Goal: Transaction & Acquisition: Purchase product/service

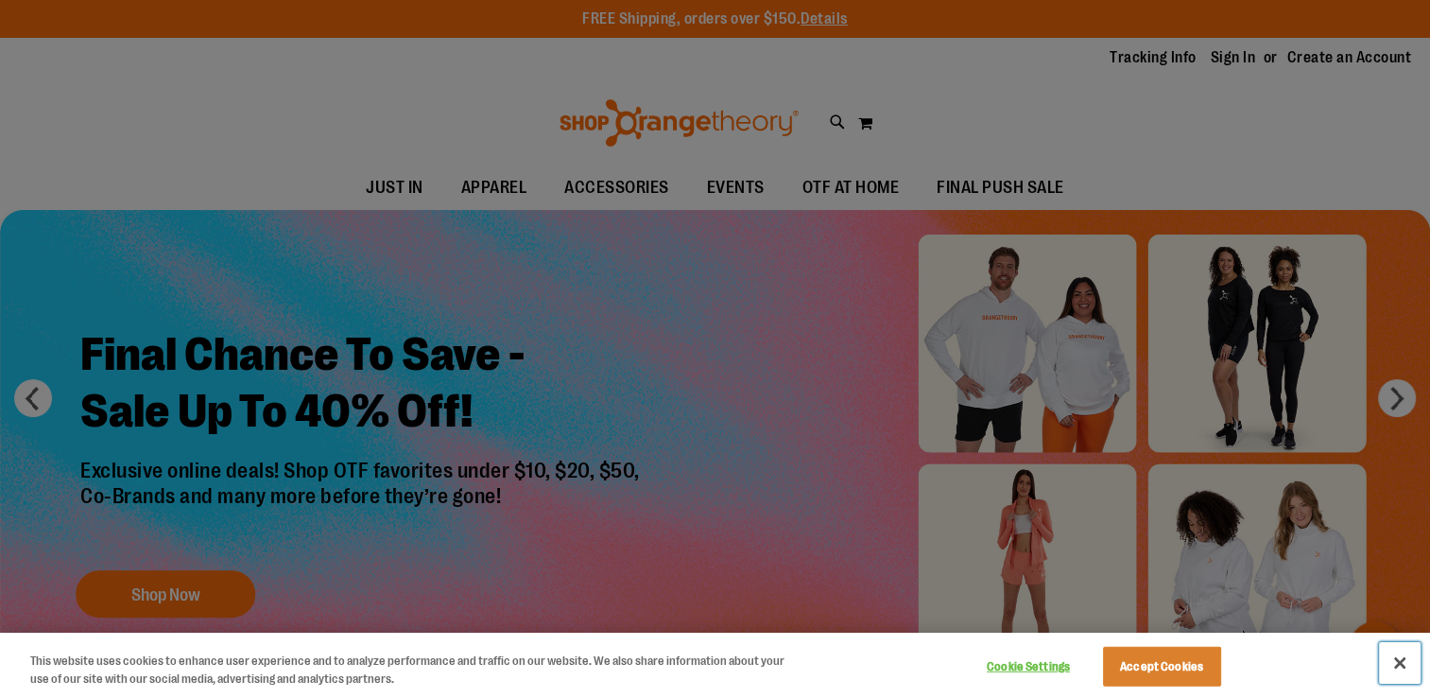
click at [1400, 660] on button "Close" at bounding box center [1400, 663] width 42 height 42
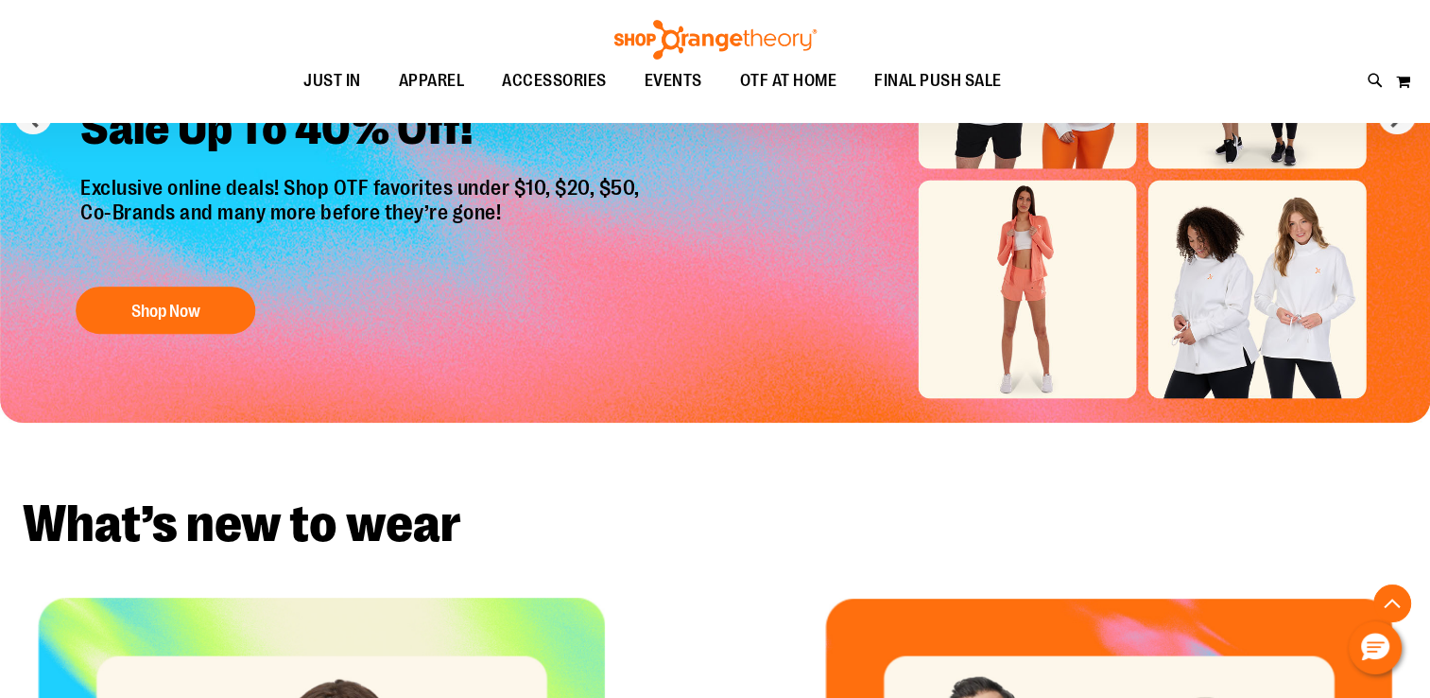
scroll to position [94, 0]
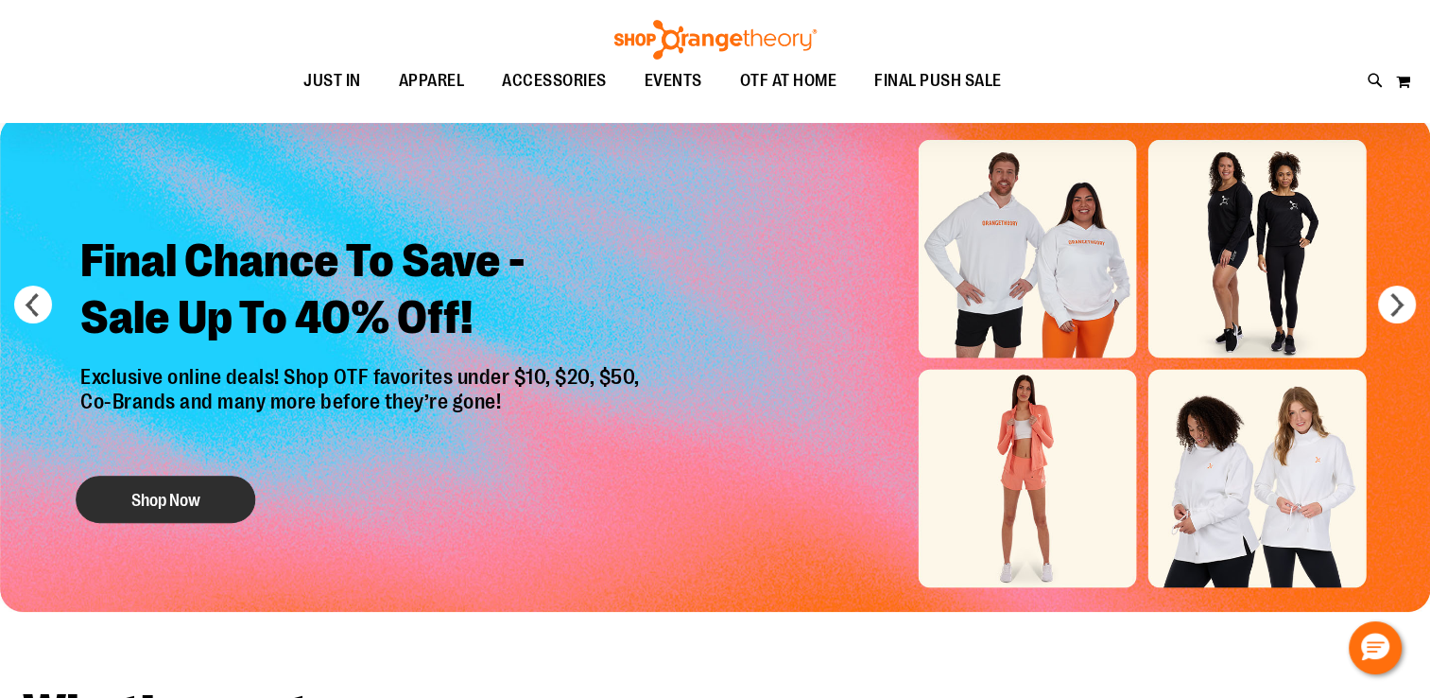
click at [181, 512] on button "Shop Now" at bounding box center [166, 499] width 180 height 47
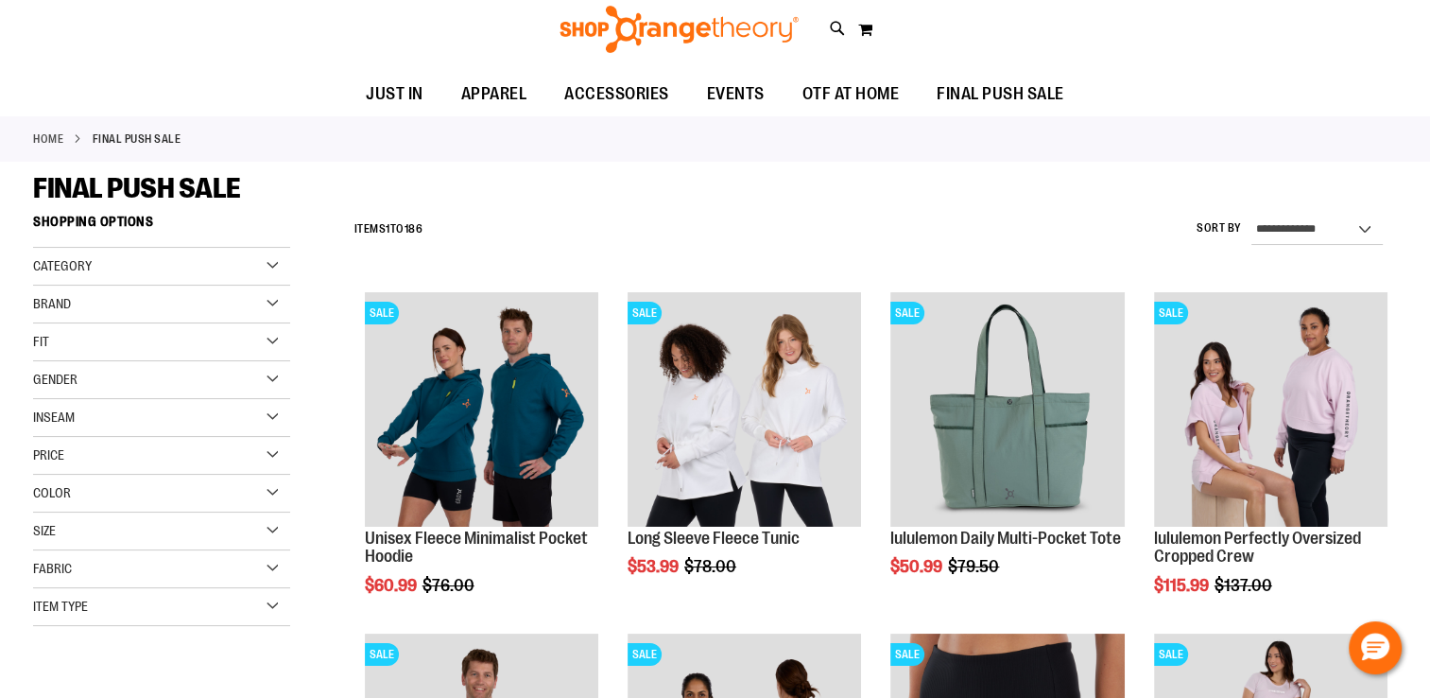
scroll to position [188, 0]
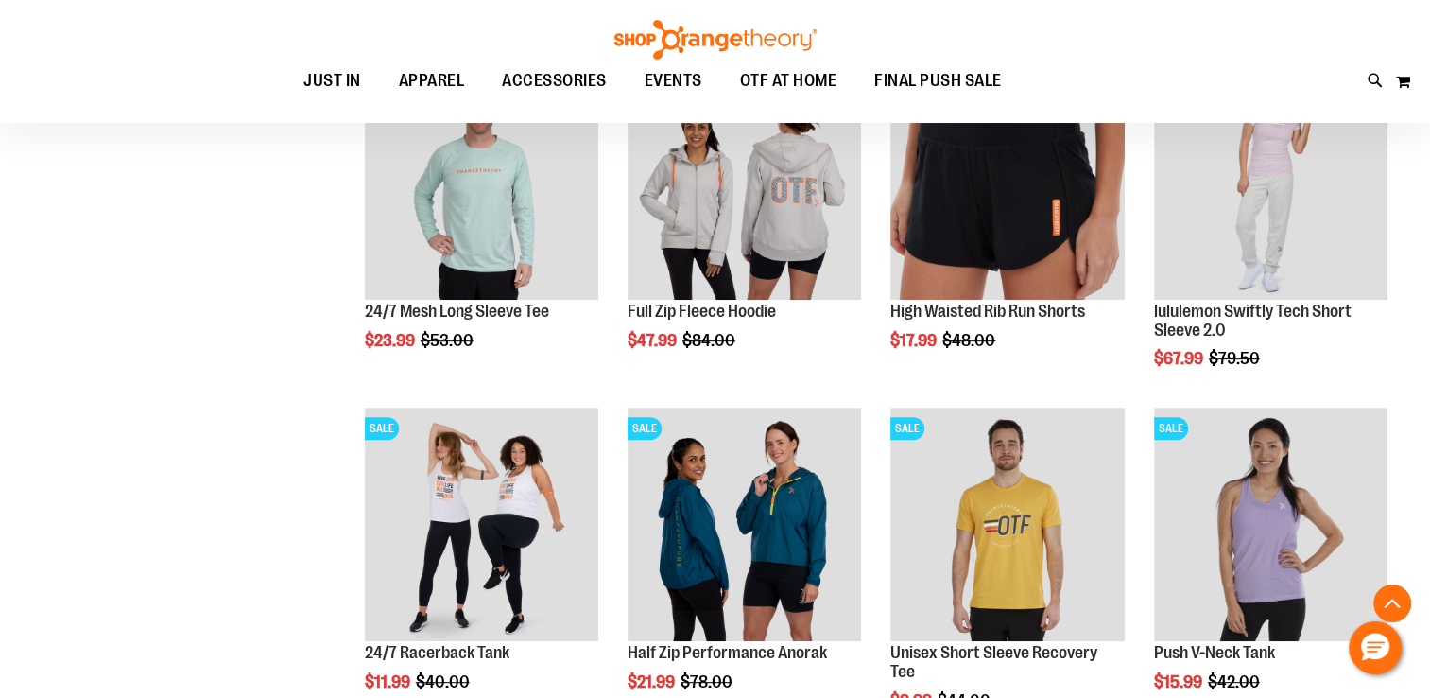
scroll to position [472, 0]
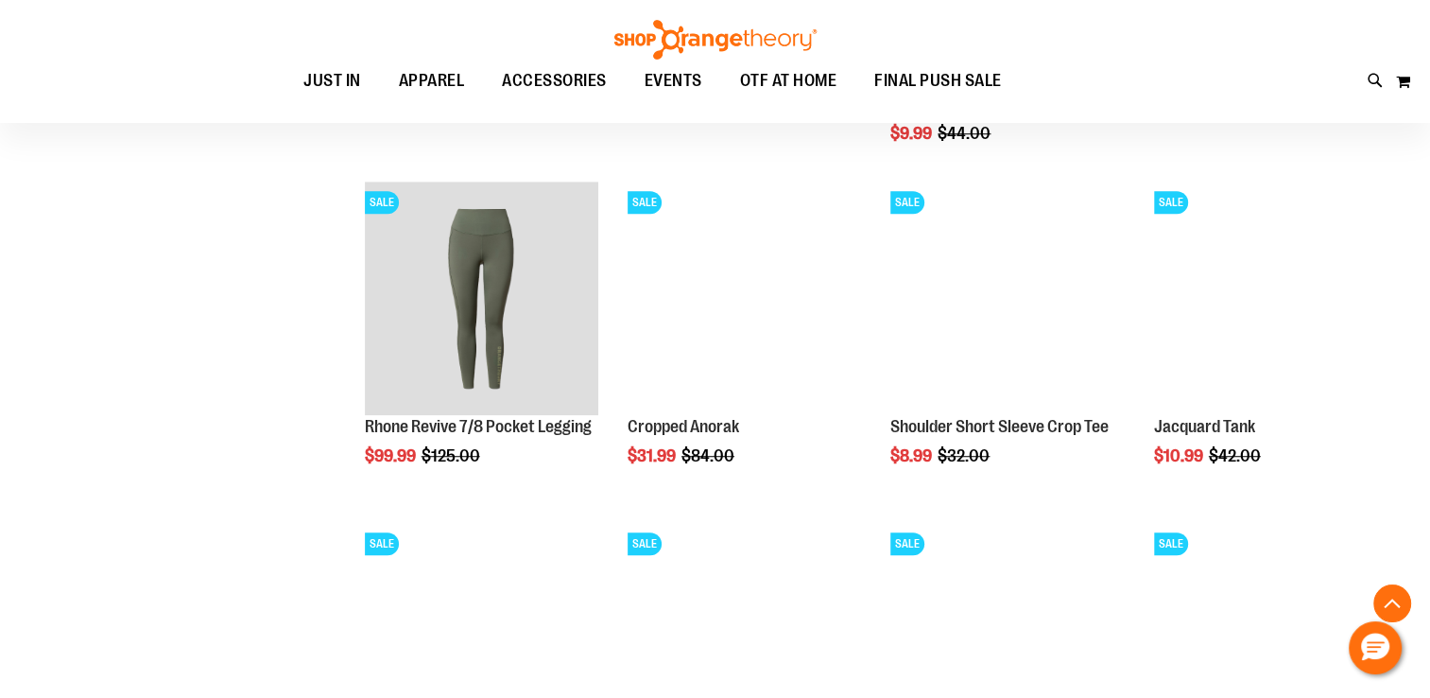
scroll to position [1512, 0]
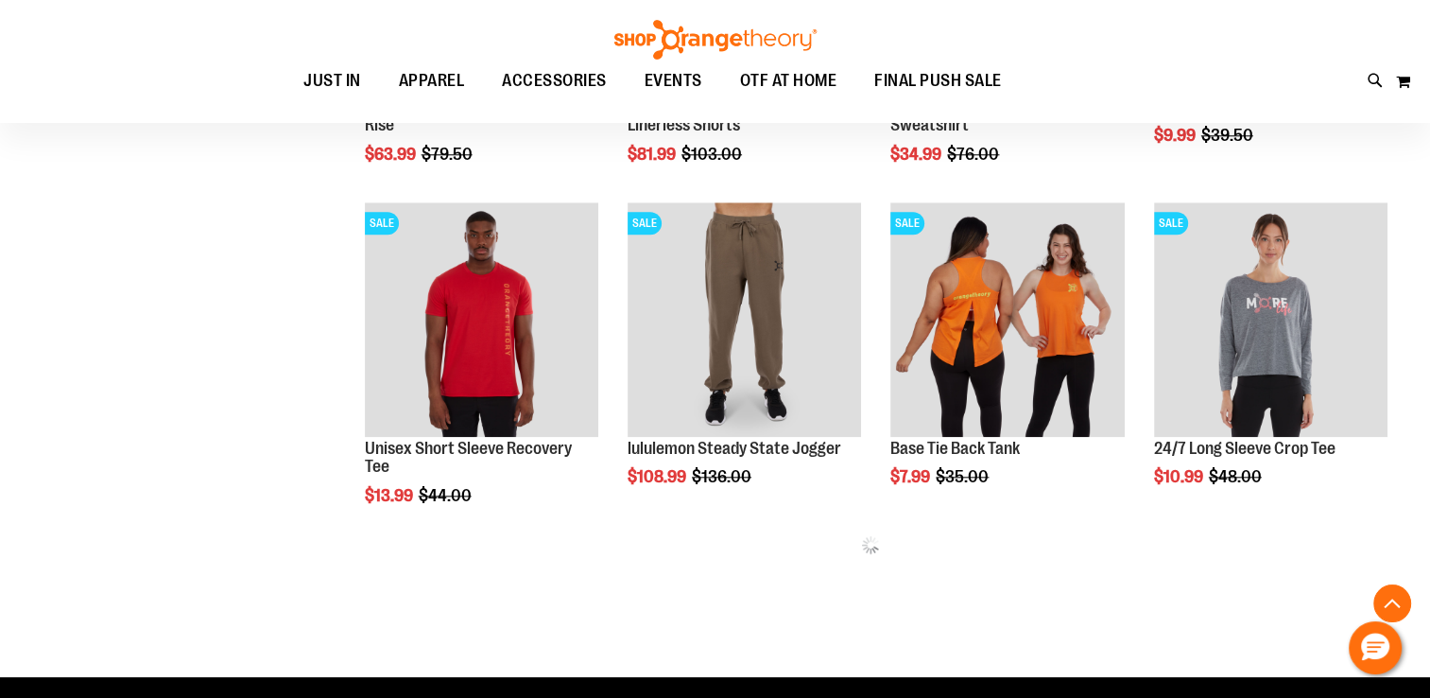
scroll to position [1606, 0]
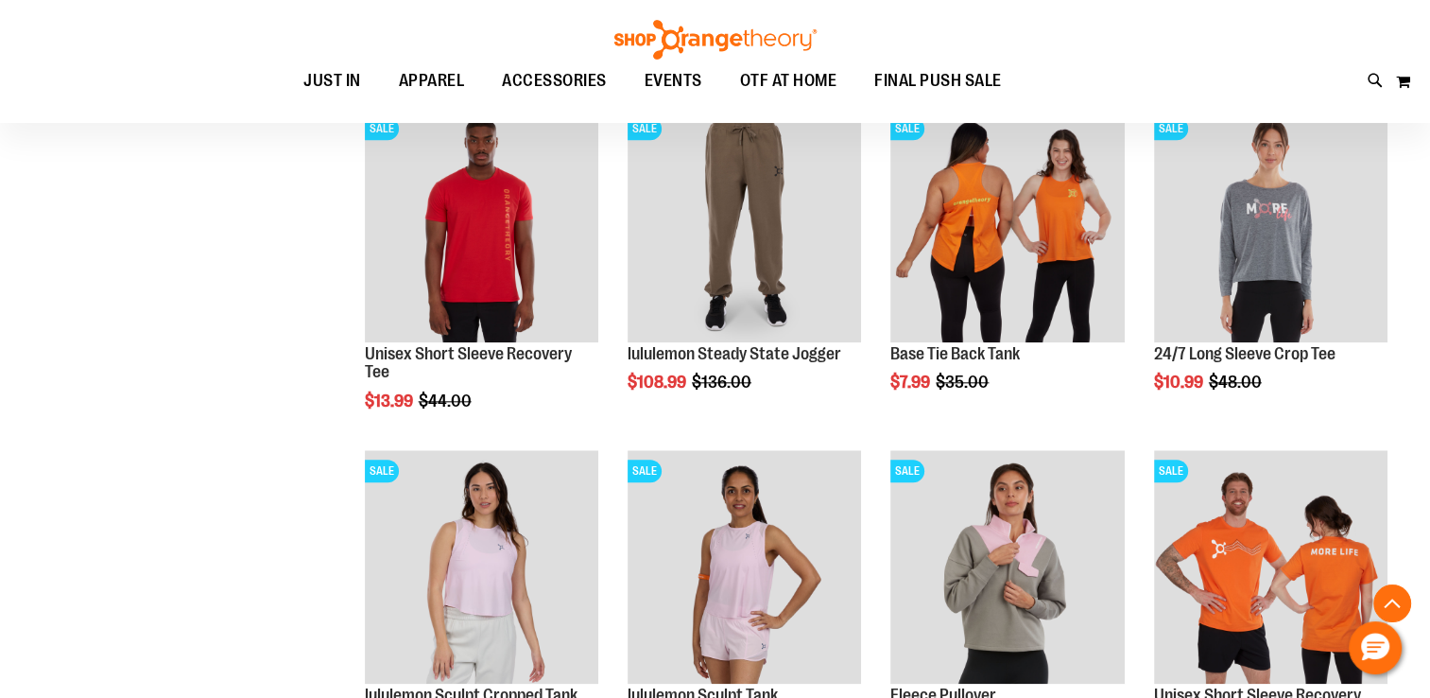
scroll to position [2457, 0]
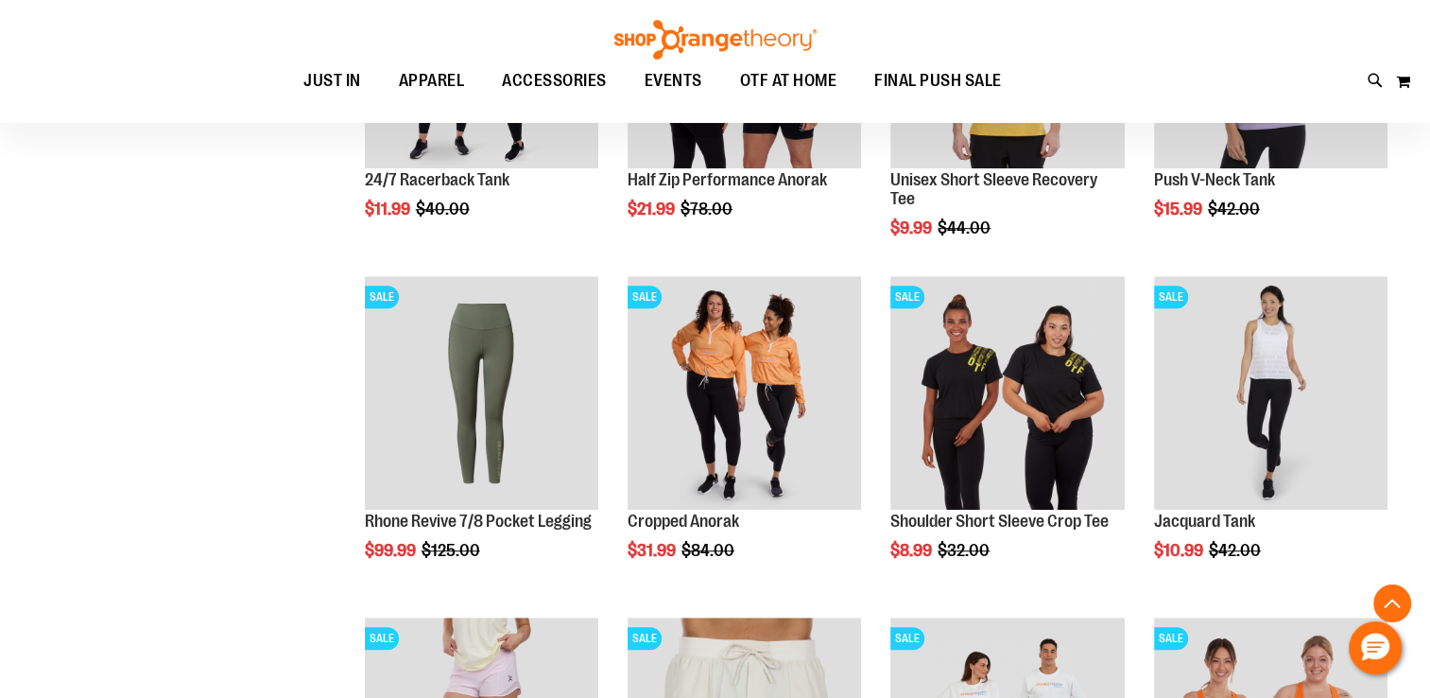
scroll to position [472, 0]
